Goal: Find contact information: Find contact information

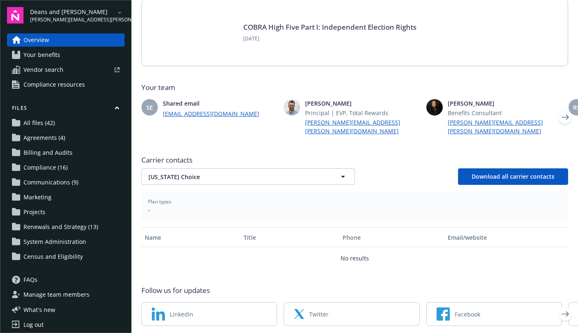
scroll to position [172, 0]
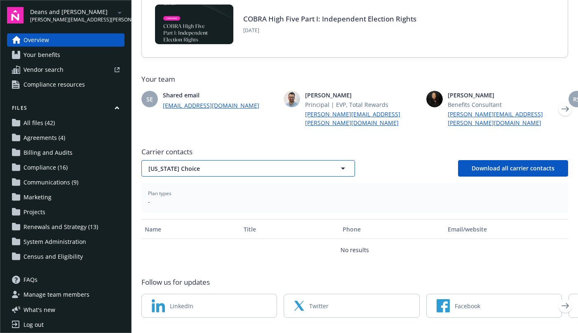
click at [201, 160] on button "[US_STATE] Choice" at bounding box center [248, 168] width 214 height 16
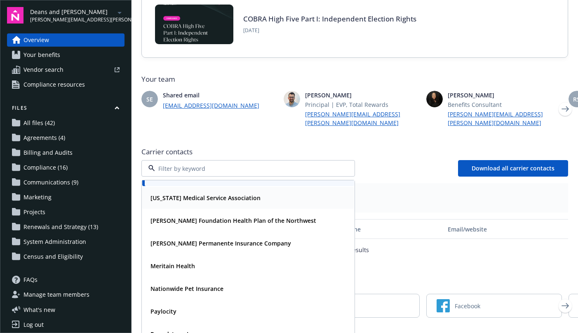
scroll to position [17, 0]
click at [180, 262] on strong "Meritain Health" at bounding box center [173, 266] width 45 height 8
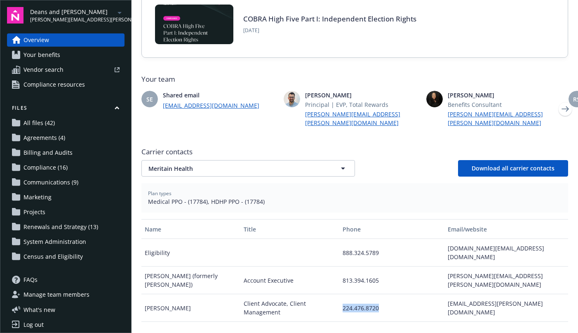
drag, startPoint x: 341, startPoint y: 284, endPoint x: 410, endPoint y: 282, distance: 68.9
click at [410, 294] on div "224.476.8720" at bounding box center [391, 308] width 105 height 28
copy div "224.476.8720"
